Goal: Information Seeking & Learning: Compare options

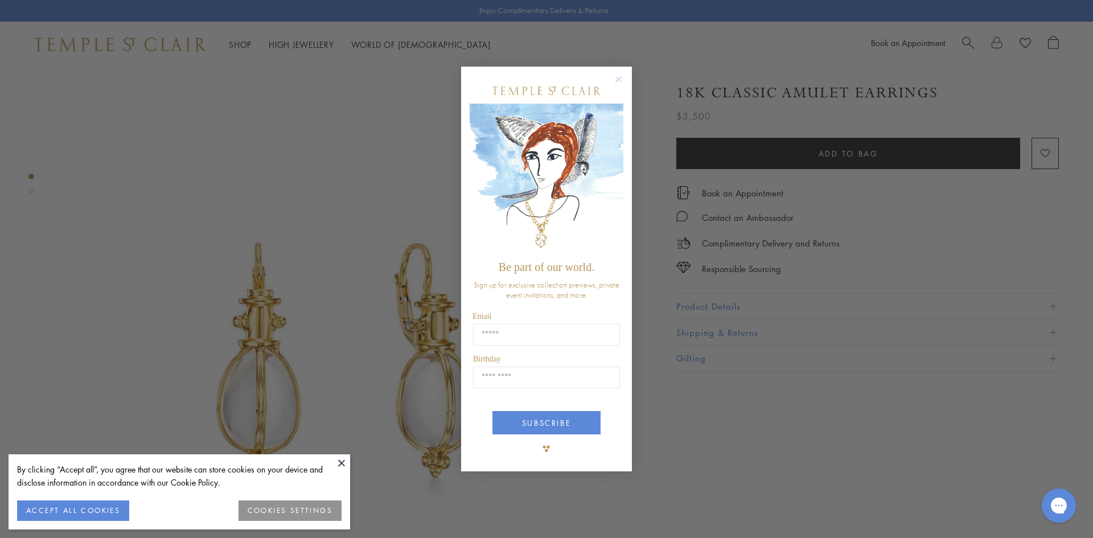
click at [622, 80] on circle "Close dialog" at bounding box center [619, 79] width 14 height 14
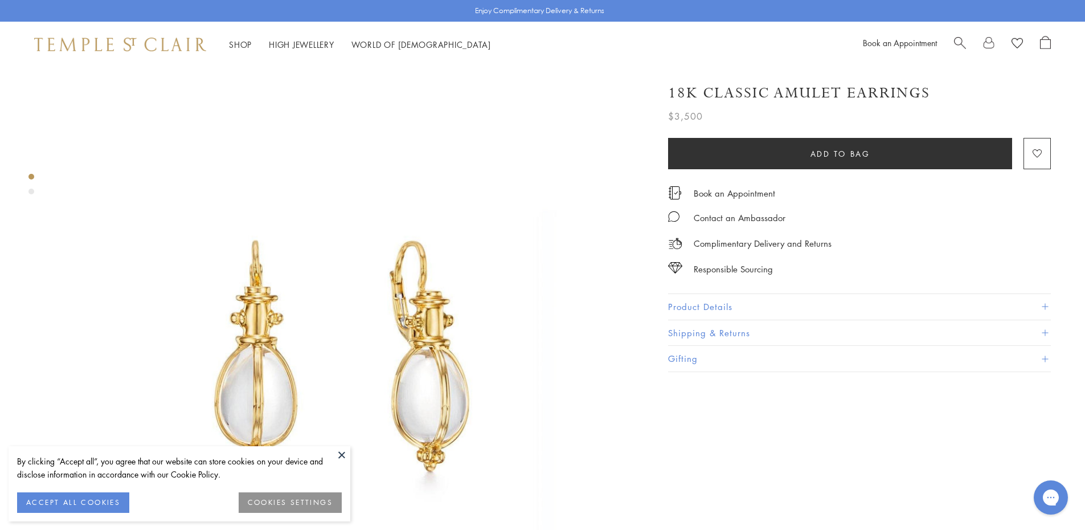
click at [761, 306] on button "Product Details" at bounding box center [859, 307] width 383 height 26
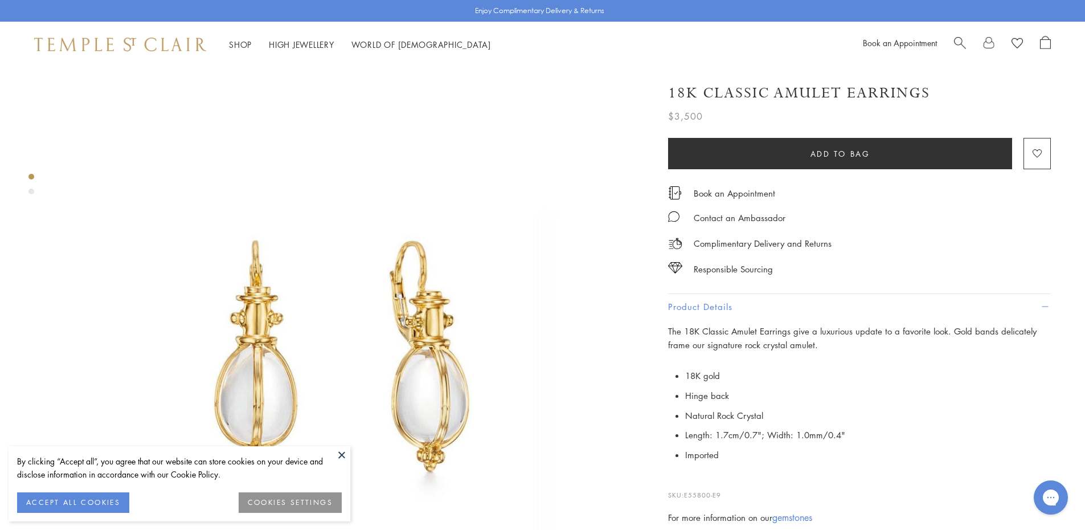
click at [770, 97] on h1 "18K Classic Amulet Earrings" at bounding box center [799, 93] width 262 height 20
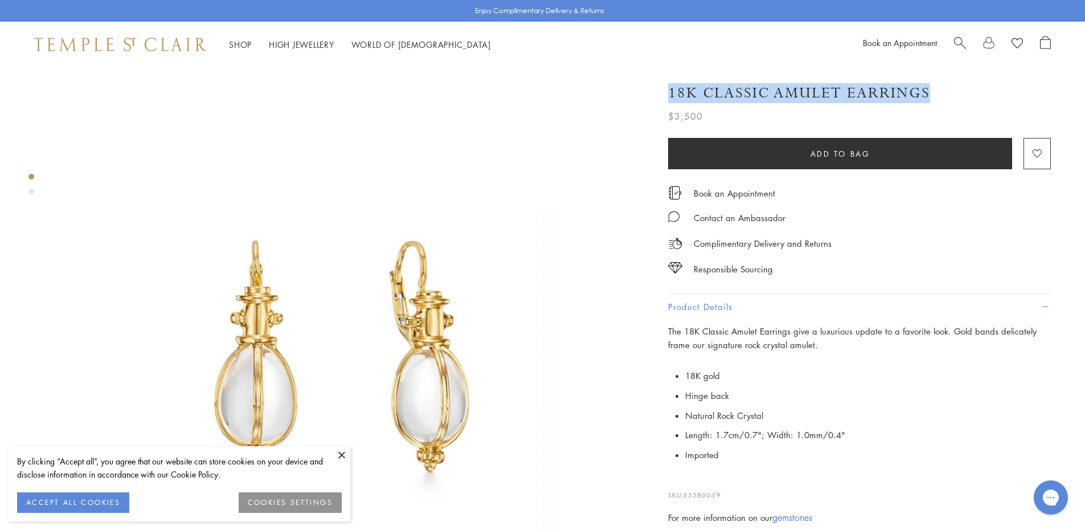
click at [770, 97] on h1 "18K Classic Amulet Earrings" at bounding box center [799, 93] width 262 height 20
copy div "18K Classic Amulet Earrings"
drag, startPoint x: 704, startPoint y: 118, endPoint x: 666, endPoint y: 91, distance: 47.4
click at [666, 91] on div "18K Classic Amulet Earrings $3,500 The 18K Classic Amulet Earrings give a luxur…" at bounding box center [851, 330] width 399 height 516
copy div "18K Classic Amulet Earrings $3,500"
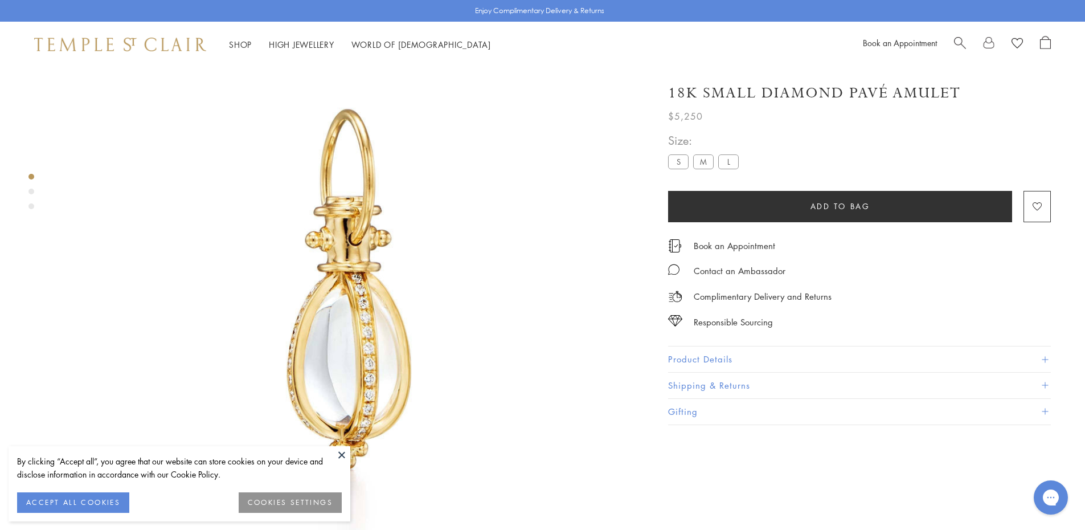
click at [686, 361] on button "Product Details" at bounding box center [859, 359] width 383 height 26
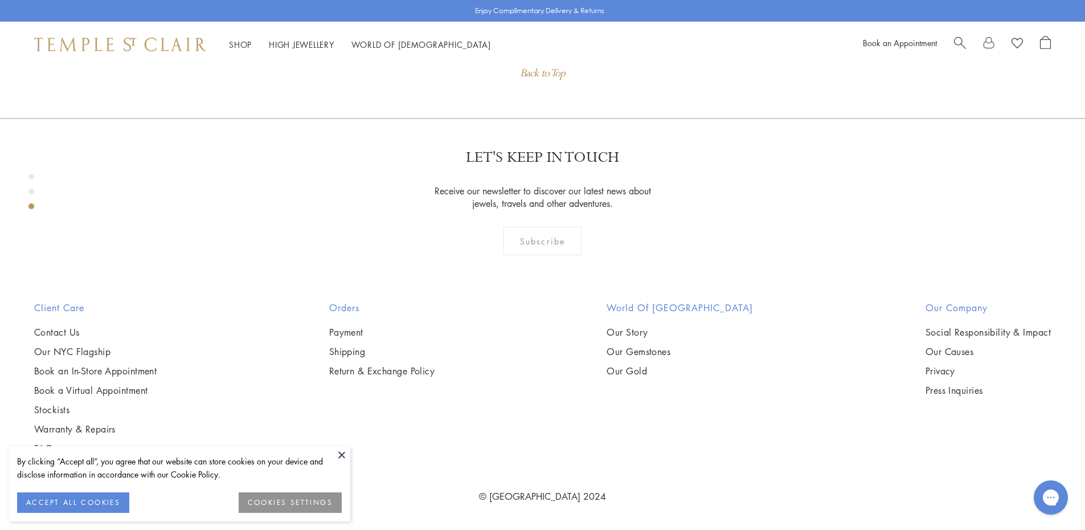
scroll to position [1139, 0]
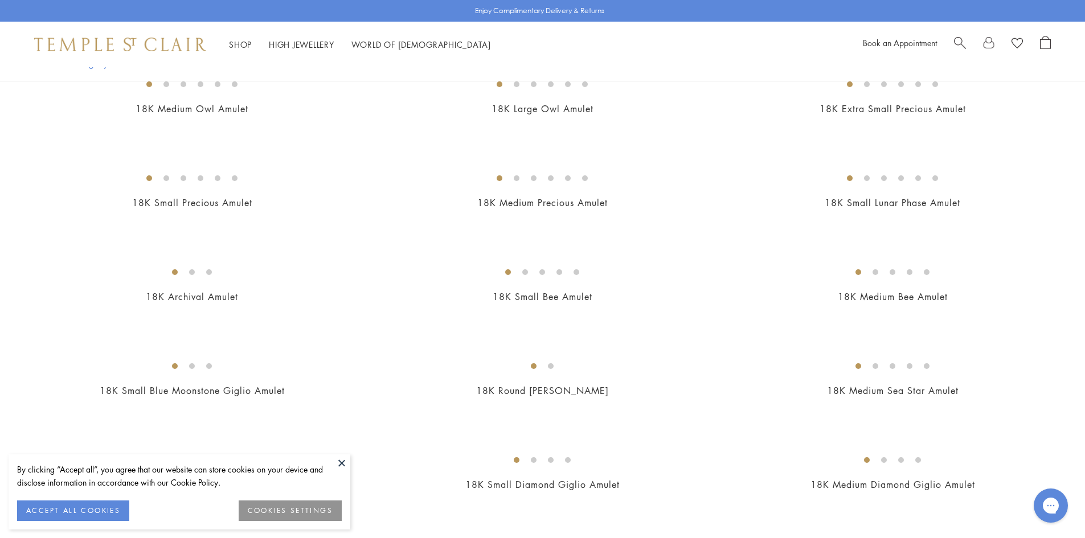
scroll to position [911, 0]
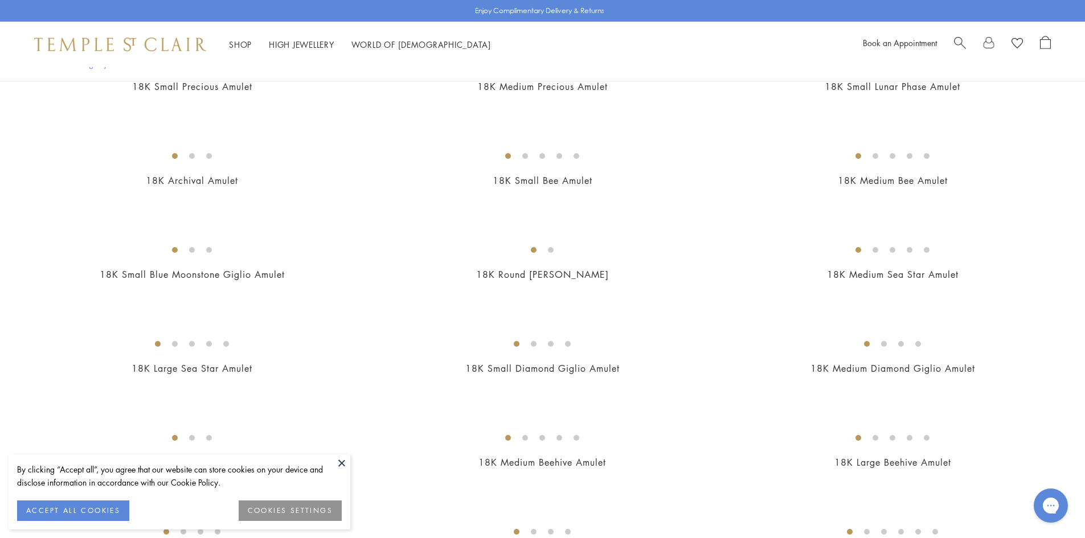
click at [345, 461] on button at bounding box center [341, 462] width 17 height 17
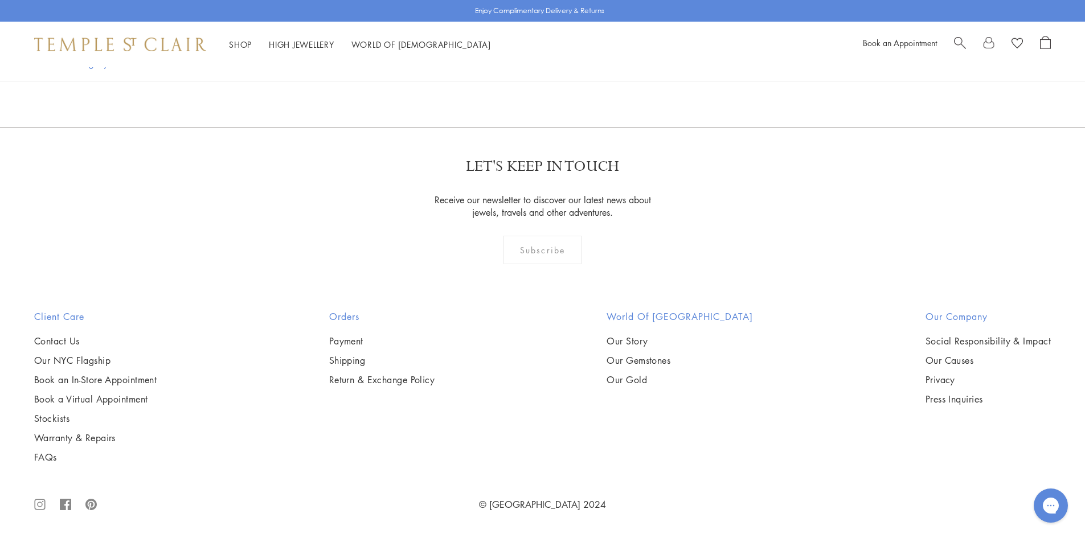
scroll to position [4954, 0]
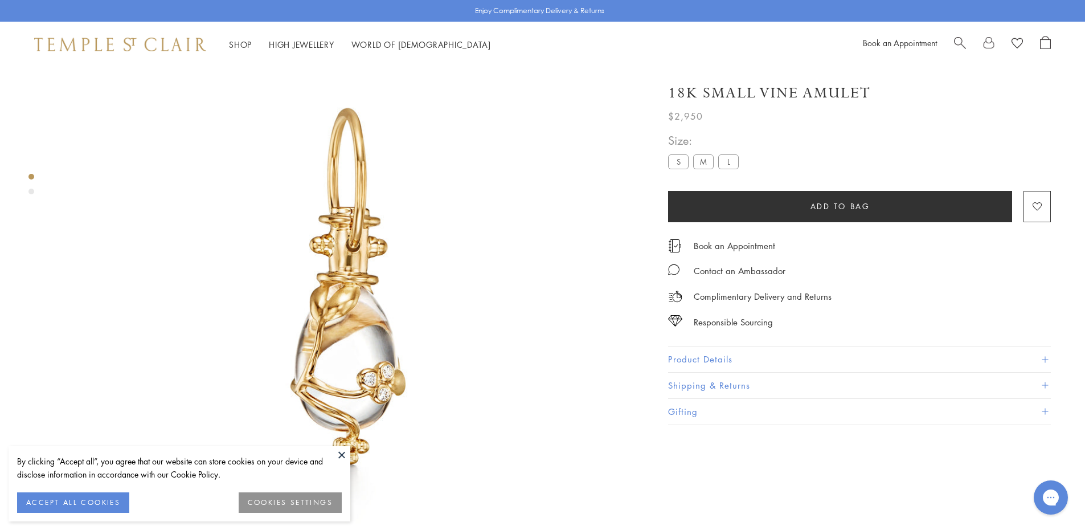
click at [720, 159] on label "L" at bounding box center [728, 161] width 20 height 14
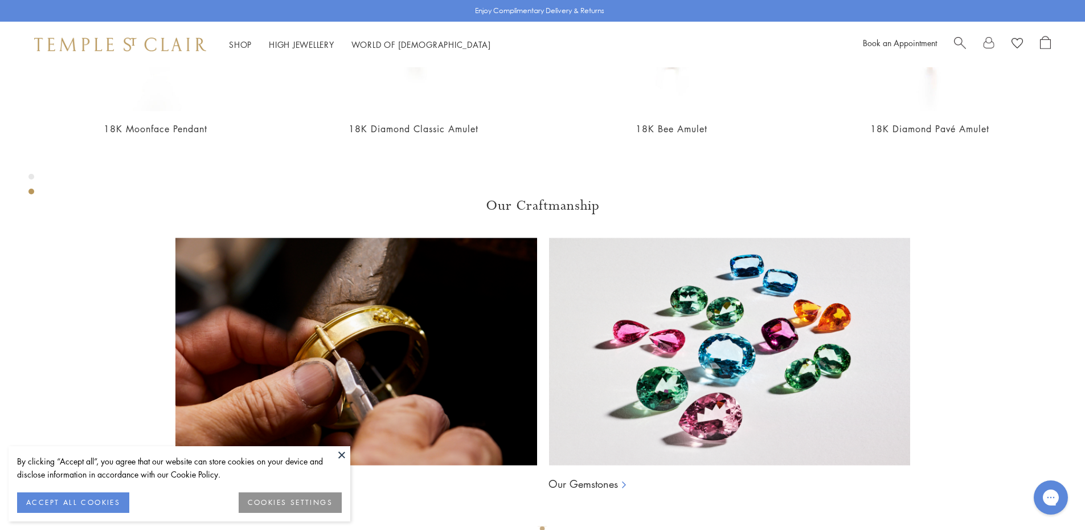
scroll to position [921, 0]
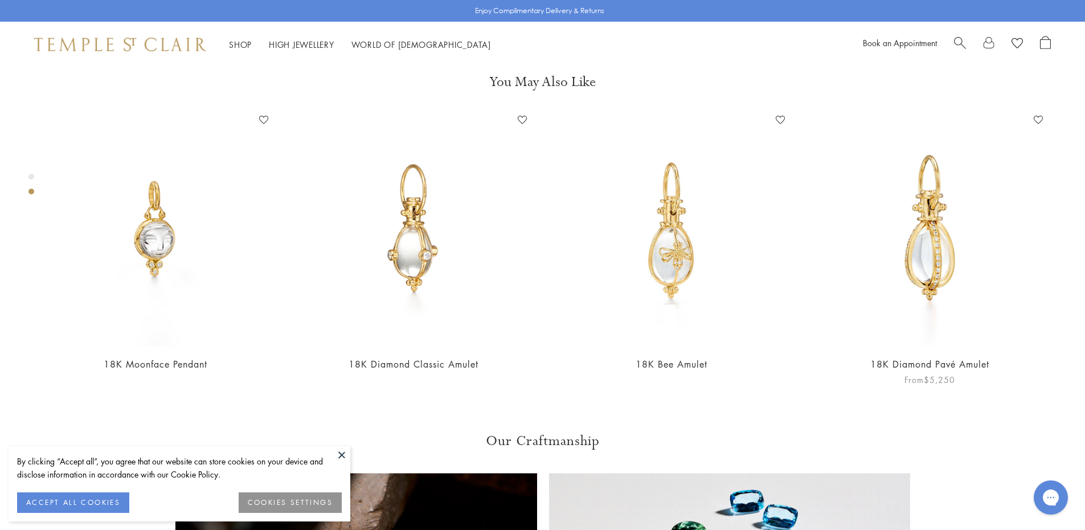
scroll to position [352, 0]
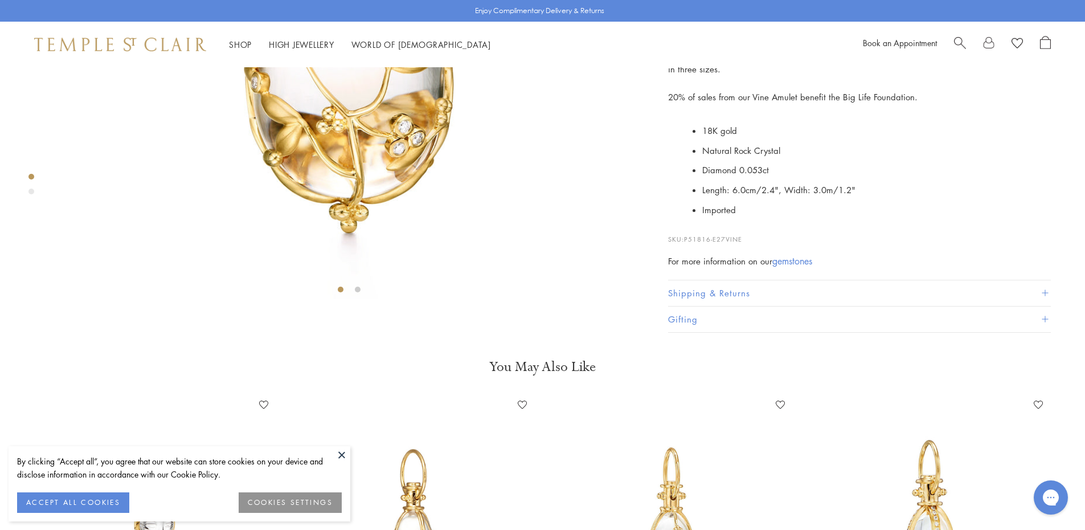
click at [340, 454] on button at bounding box center [341, 454] width 17 height 17
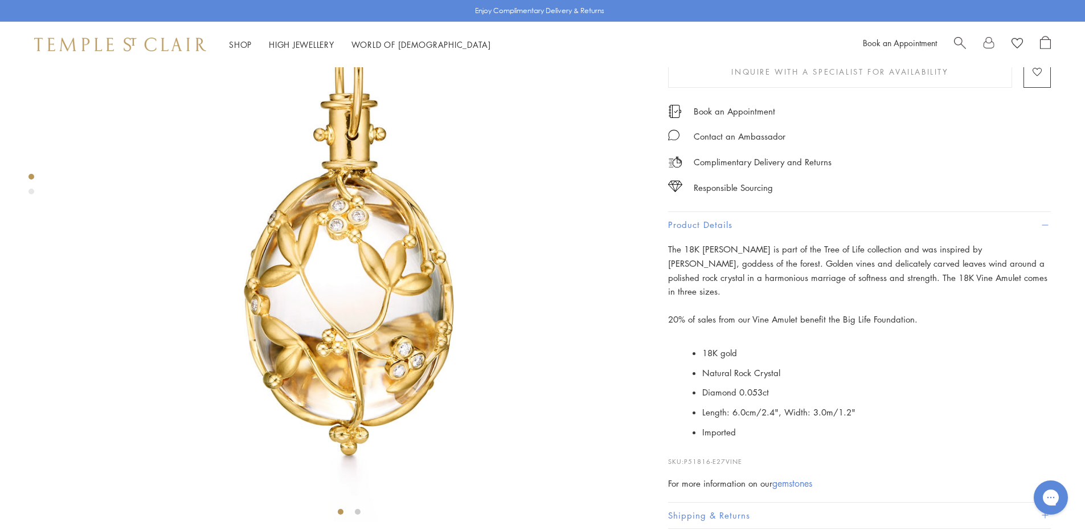
scroll to position [0, 0]
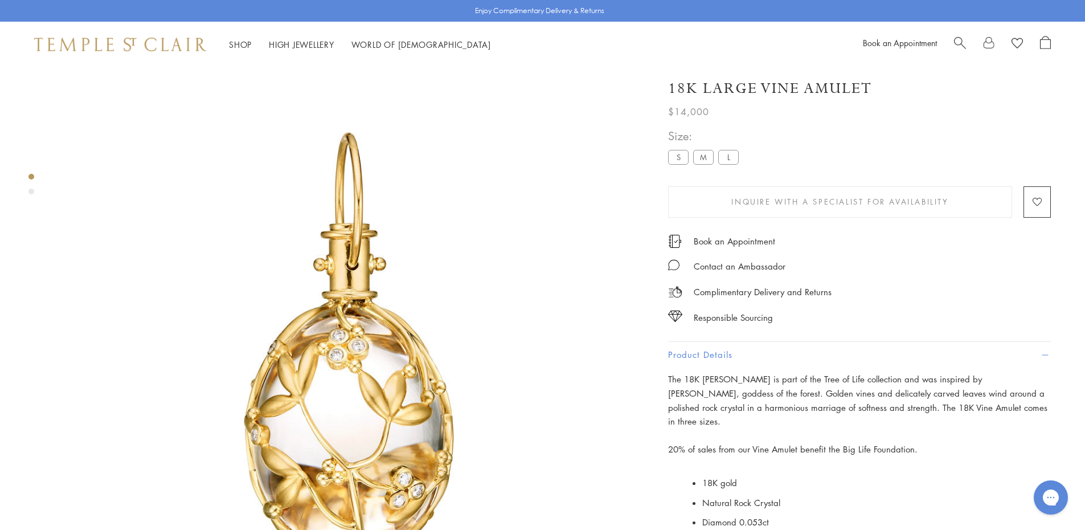
click at [702, 159] on label "M" at bounding box center [703, 157] width 20 height 14
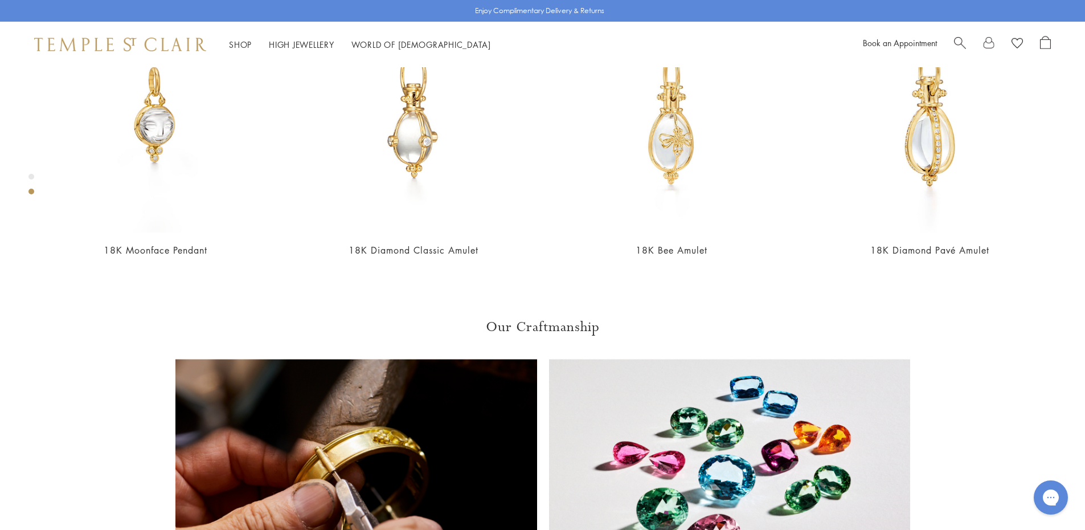
scroll to position [694, 0]
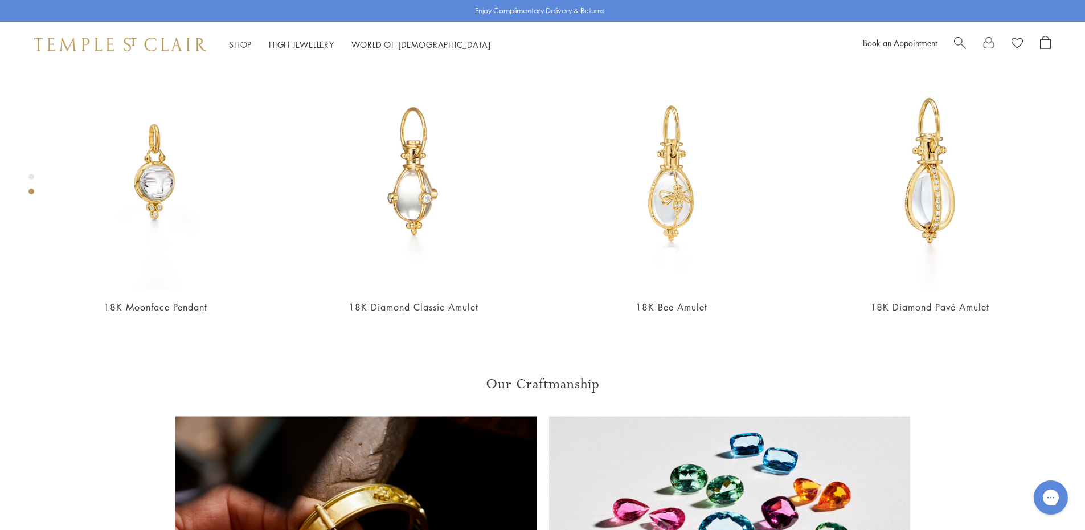
click at [553, 43] on div "Shop Shop Categories Amulets Pendants & Charms Lockets Chains & Leather Cords E…" at bounding box center [542, 45] width 1085 height 46
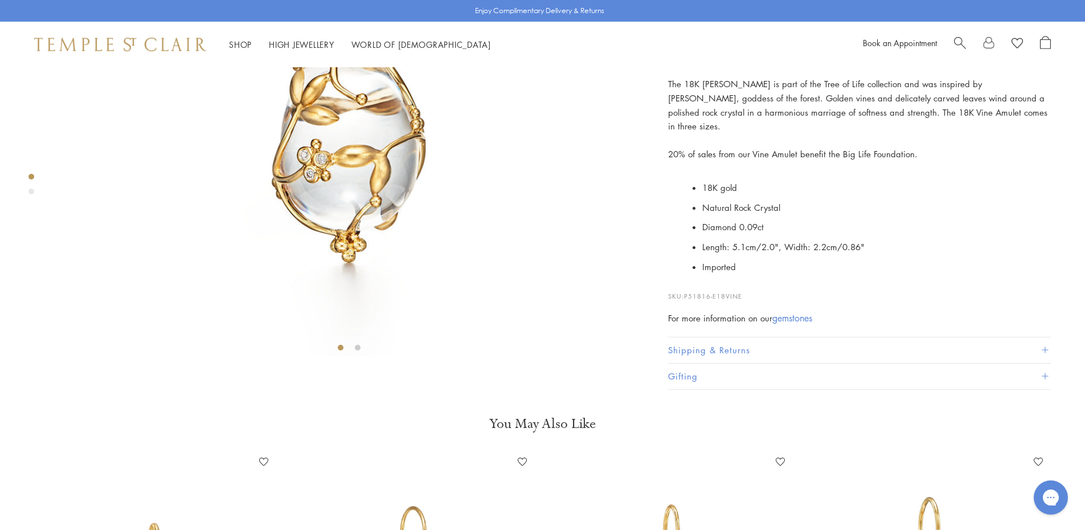
scroll to position [0, 0]
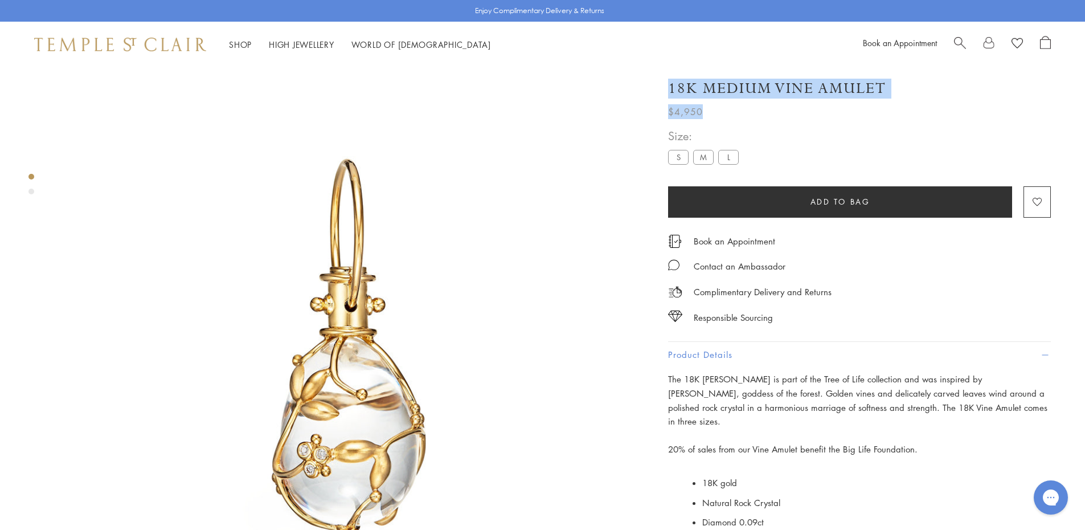
drag, startPoint x: 707, startPoint y: 117, endPoint x: 668, endPoint y: 93, distance: 45.5
click at [668, 93] on div "18K Medium Vine Amulet $4,950 The 18K Vine Amulet is part of the Tree of Life c…" at bounding box center [859, 93] width 383 height 52
copy div "18K Medium Vine Amulet $4,950"
click at [715, 107] on div "$4,950" at bounding box center [859, 109] width 383 height 20
click at [689, 92] on h1 "18K Medium Vine Amulet" at bounding box center [777, 89] width 218 height 20
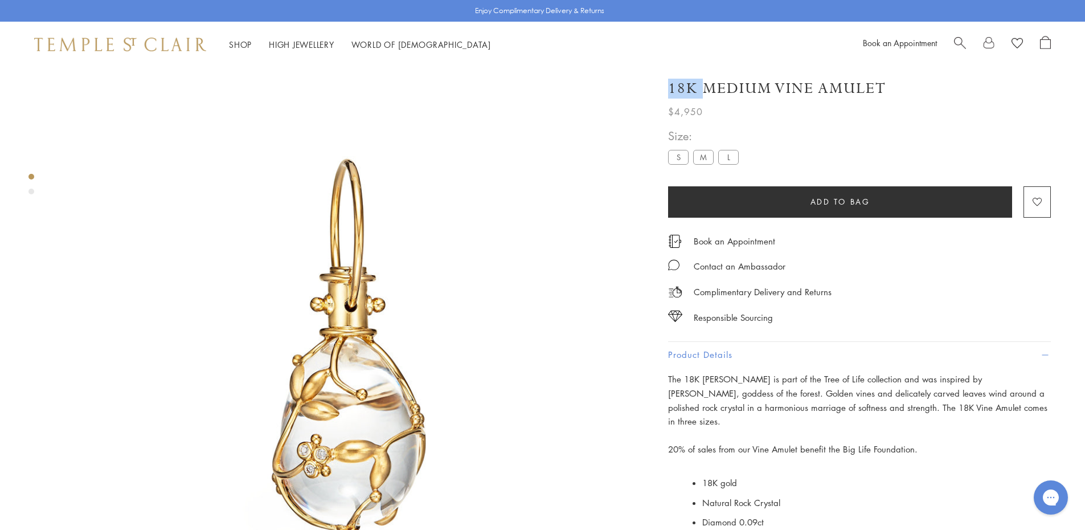
click at [689, 92] on h1 "18K Medium Vine Amulet" at bounding box center [777, 89] width 218 height 20
copy div "18K Medium Vine Amulet"
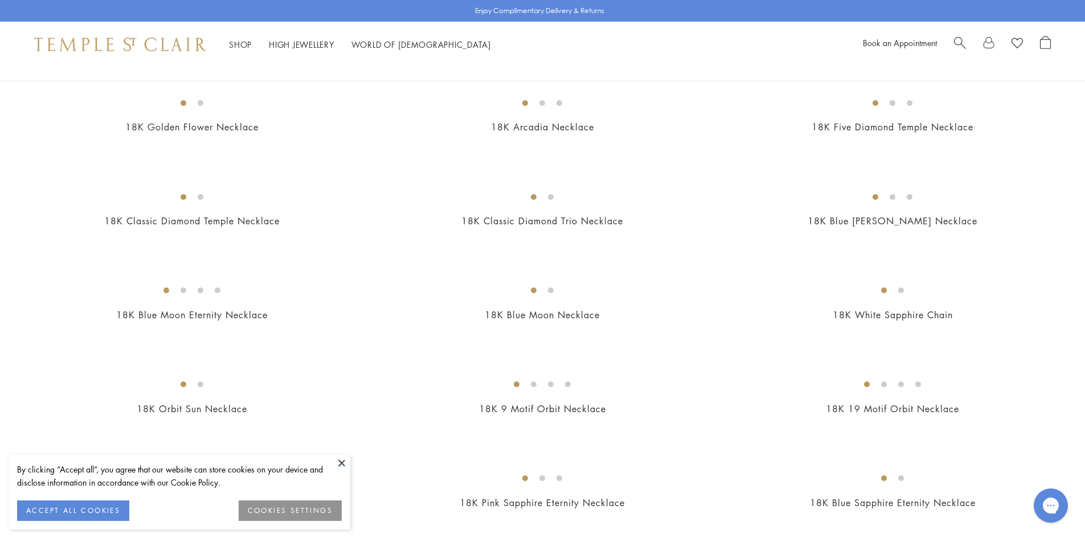
scroll to position [569, 0]
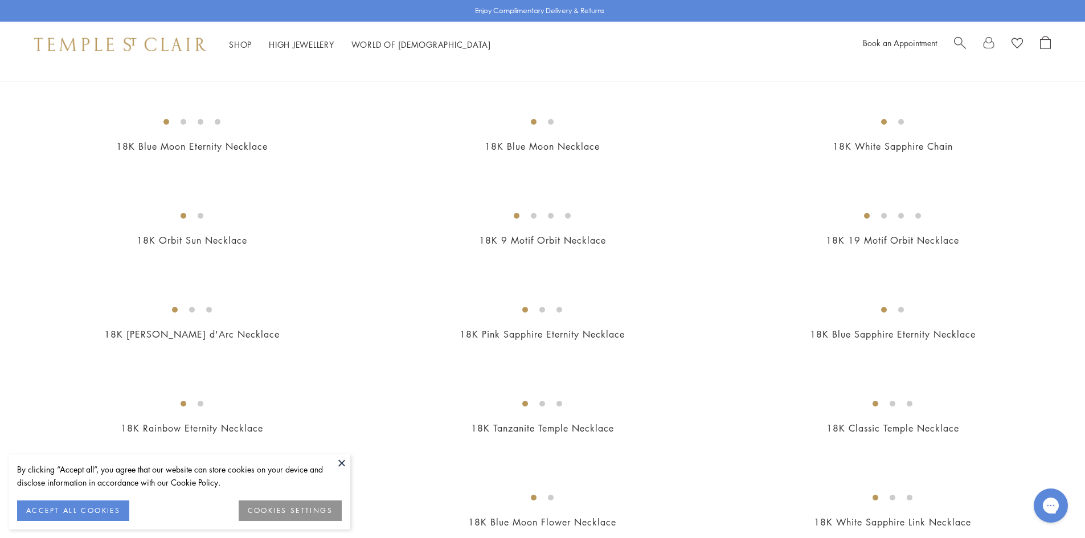
click at [339, 466] on button at bounding box center [341, 462] width 17 height 17
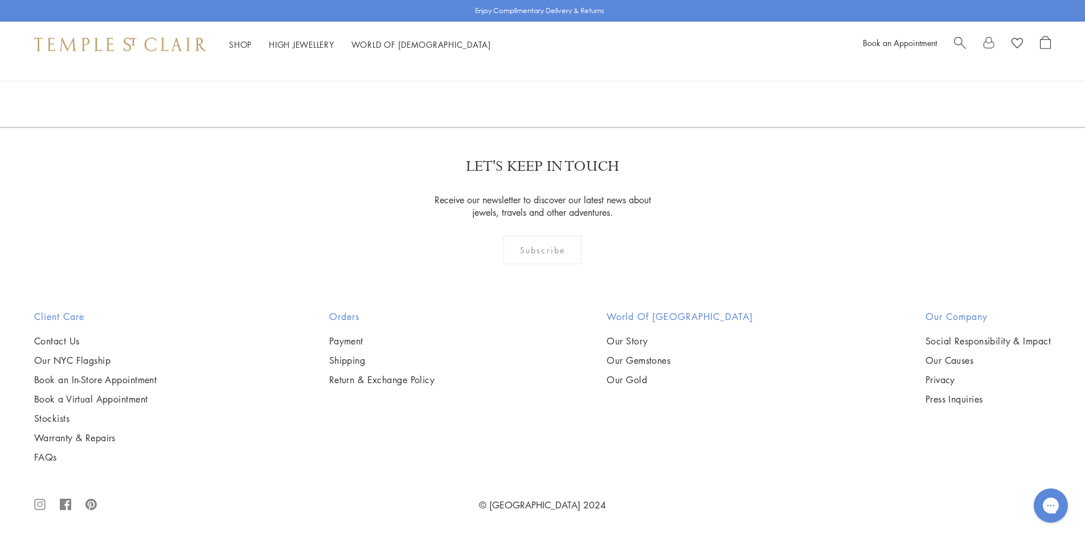
scroll to position [0, 0]
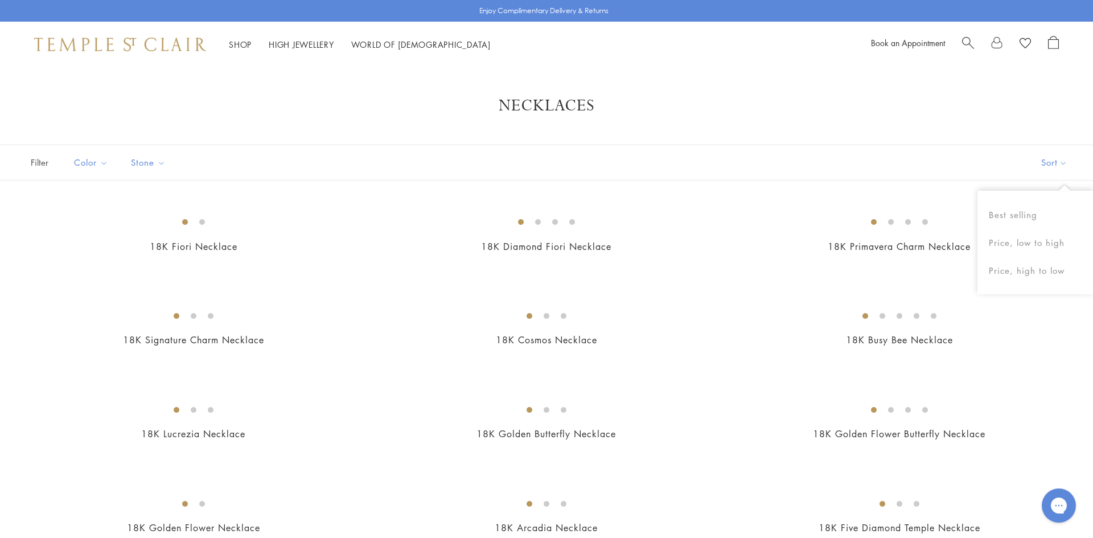
click at [1038, 165] on button "Sort" at bounding box center [1054, 162] width 77 height 35
click at [1048, 237] on button "Price, low to high" at bounding box center [1036, 243] width 116 height 28
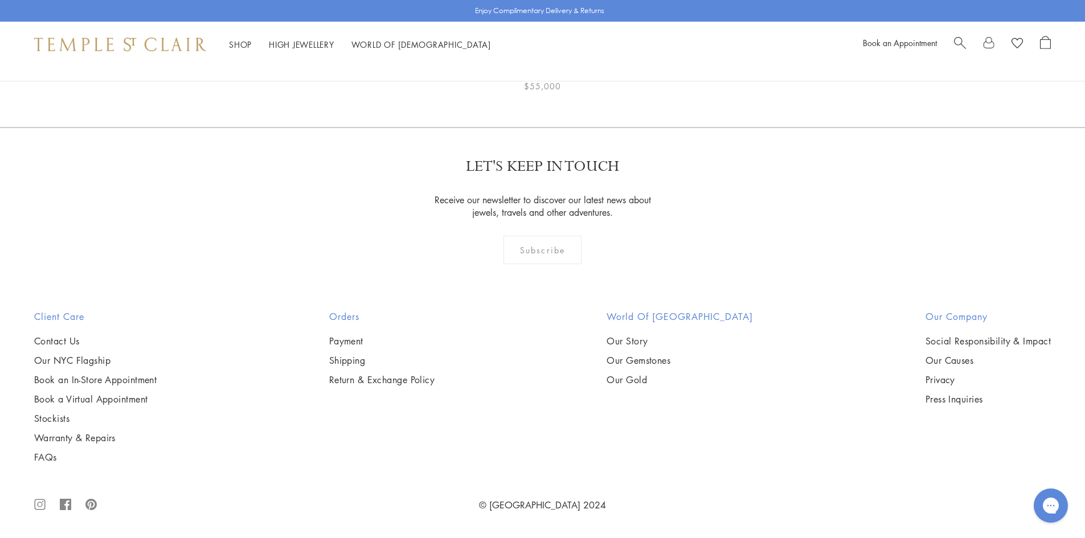
scroll to position [4962, 0]
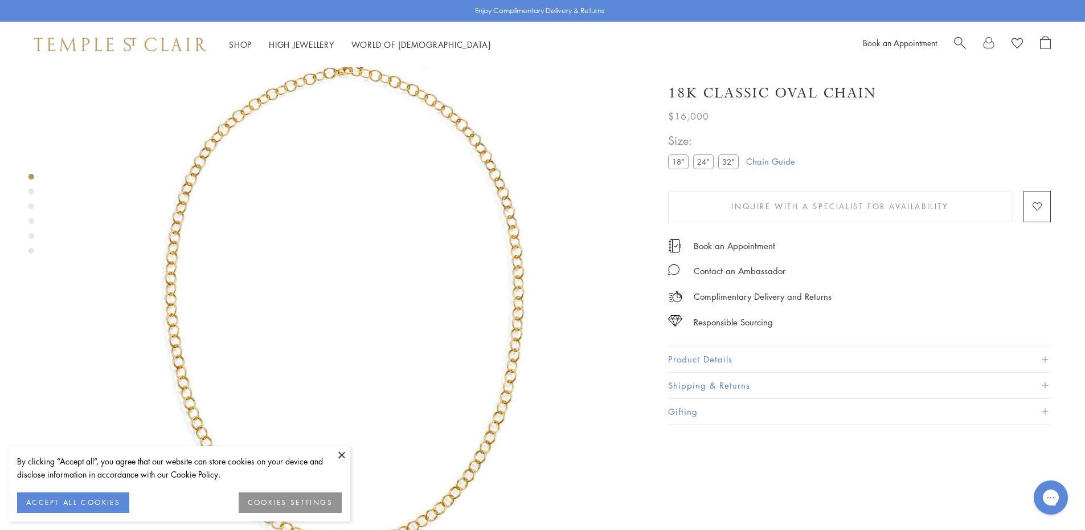
click at [706, 159] on label "24"" at bounding box center [703, 161] width 20 height 14
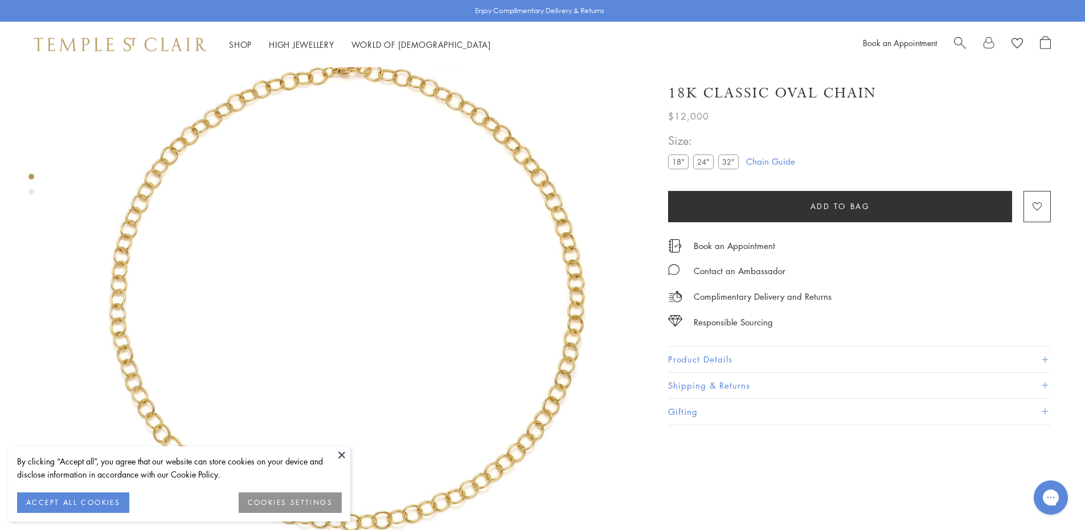
click at [726, 157] on label "32"" at bounding box center [728, 161] width 20 height 14
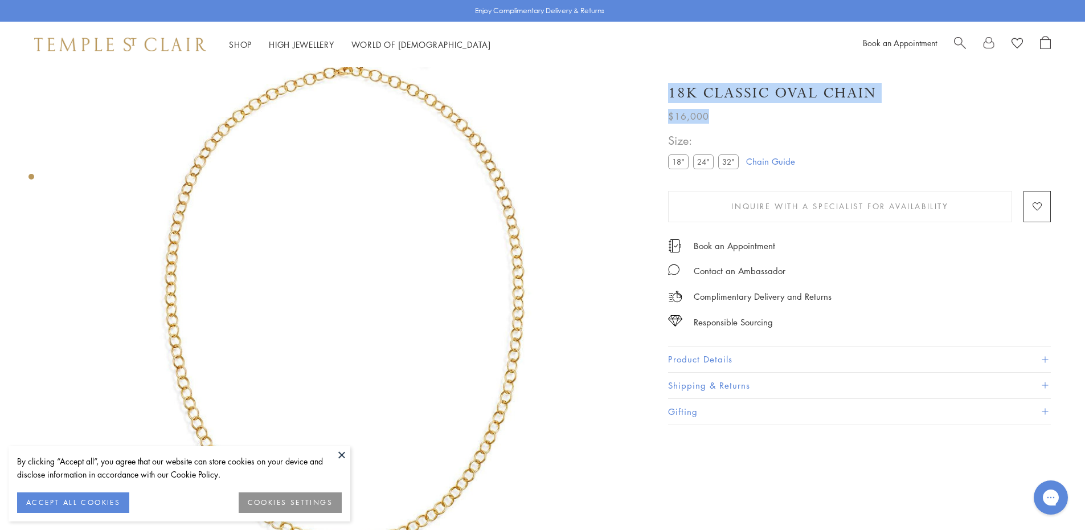
drag, startPoint x: 714, startPoint y: 112, endPoint x: 665, endPoint y: 92, distance: 52.9
click at [665, 92] on div "18K Classic Oval Chain $16,000 One of our most beloved chains, the 18K Classic …" at bounding box center [851, 248] width 399 height 353
copy div "18K Classic Oval Chain $16,000"
click at [833, 83] on h1 "18K Classic Oval Chain" at bounding box center [772, 93] width 208 height 20
click at [769, 91] on h1 "18K Classic Oval Chain" at bounding box center [772, 93] width 208 height 20
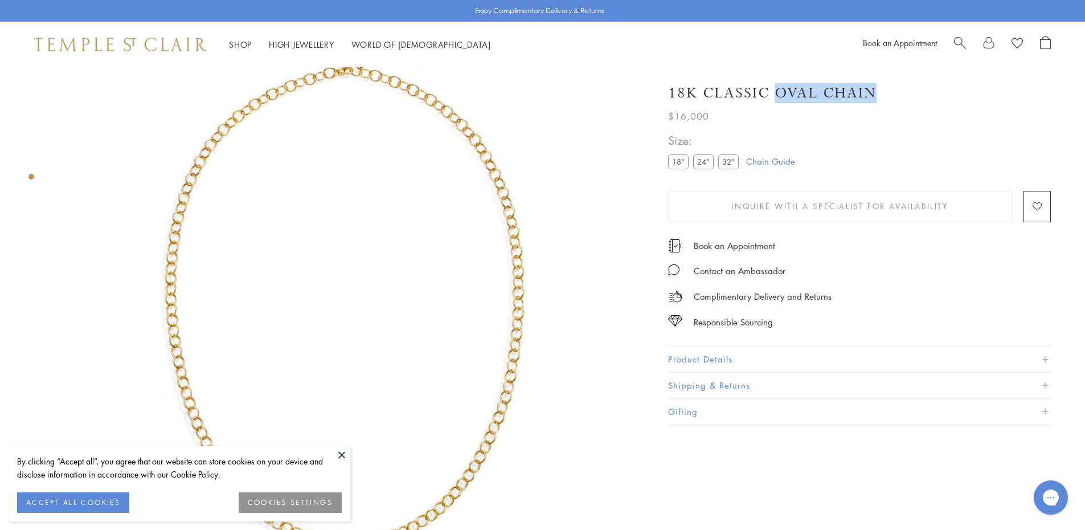
drag, startPoint x: 774, startPoint y: 91, endPoint x: 962, endPoint y: 97, distance: 188.0
click at [962, 97] on div "18K Classic Oval Chain" at bounding box center [859, 93] width 383 height 20
copy h1 "Oval Chain"
